Goal: Find specific page/section: Find specific page/section

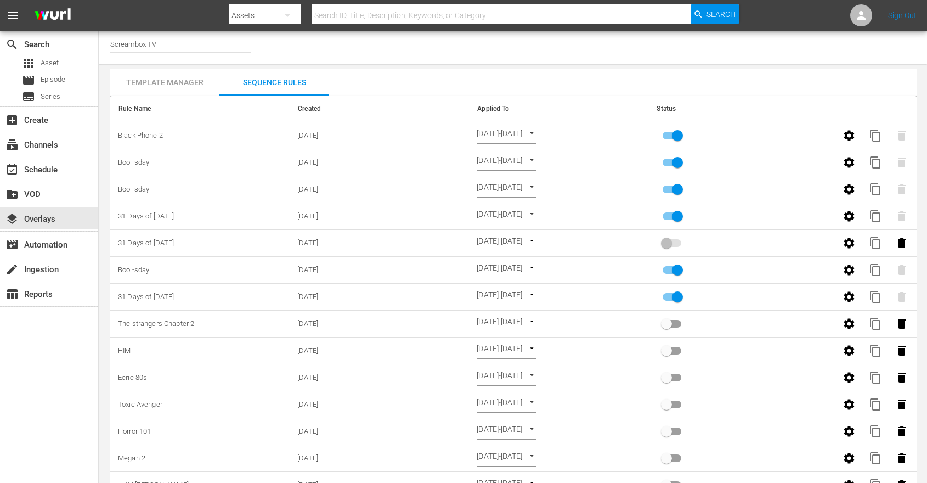
scroll to position [159, 0]
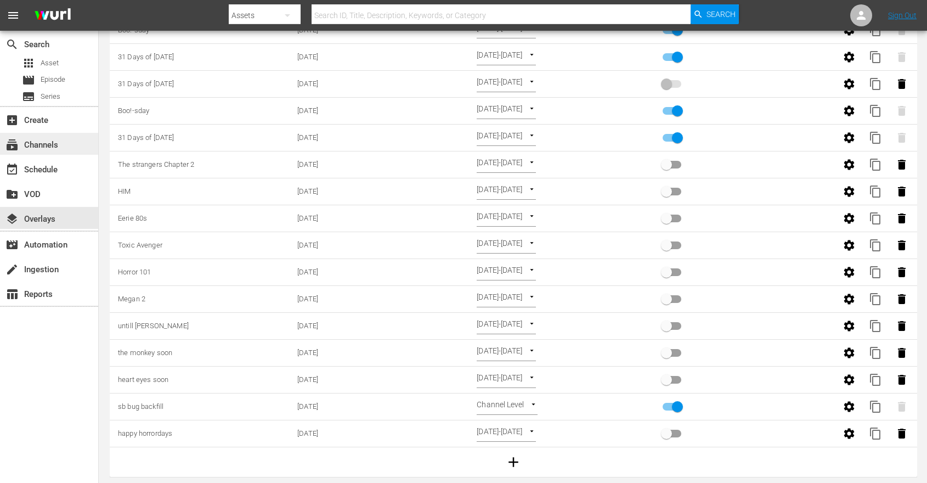
click at [29, 148] on div "subscriptions Channels" at bounding box center [30, 143] width 61 height 10
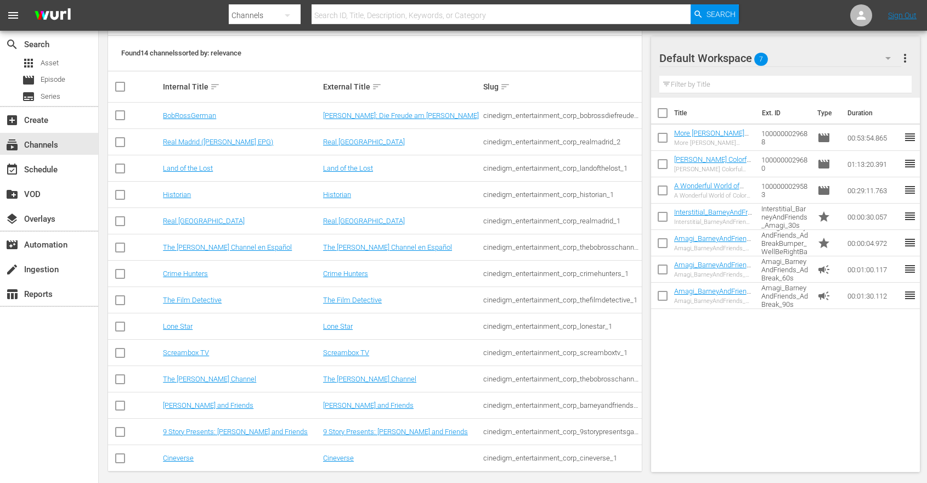
scroll to position [155, 0]
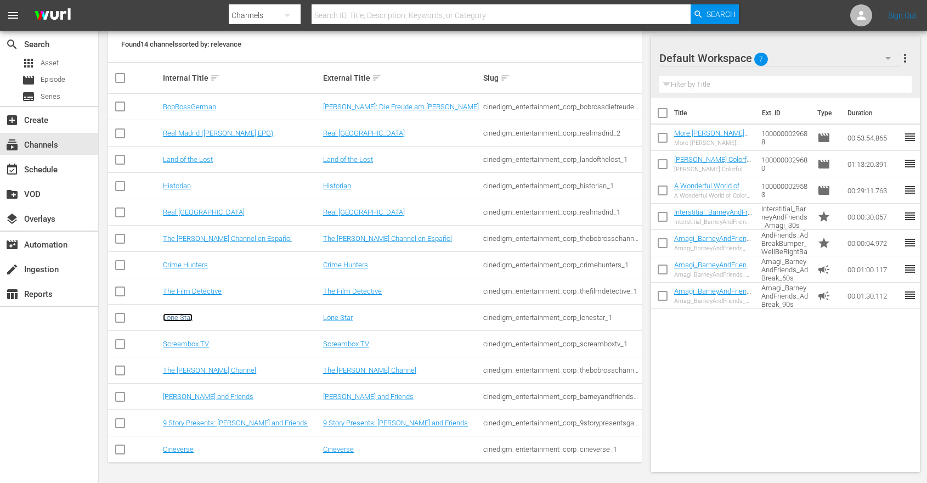
click at [188, 317] on link "Lone Star" at bounding box center [178, 317] width 30 height 8
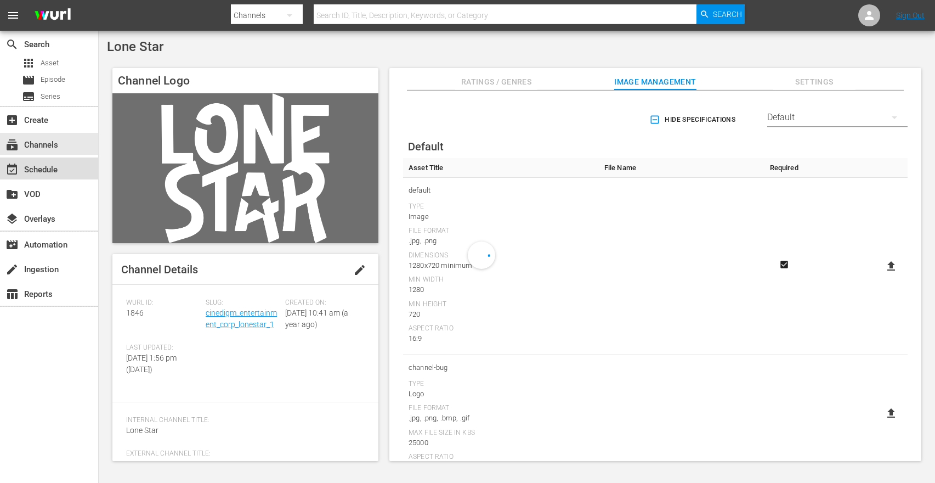
click at [31, 166] on div "event_available Schedule" at bounding box center [30, 168] width 61 height 10
